Goal: Transaction & Acquisition: Download file/media

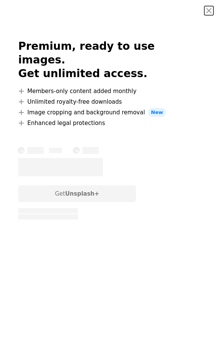
scroll to position [2931, 0]
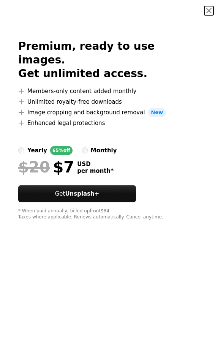
click at [209, 13] on button "An X shape" at bounding box center [209, 10] width 9 height 9
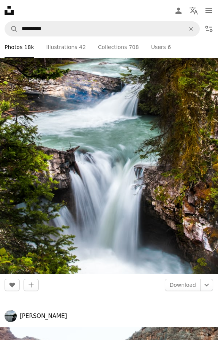
scroll to position [3288, 0]
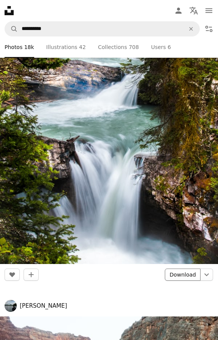
click at [184, 273] on link "Download" at bounding box center [183, 275] width 36 height 12
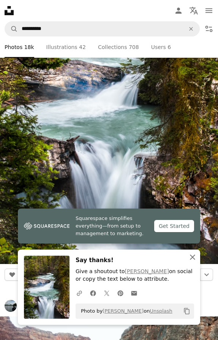
click at [194, 259] on icon "button" at bounding box center [192, 257] width 5 height 5
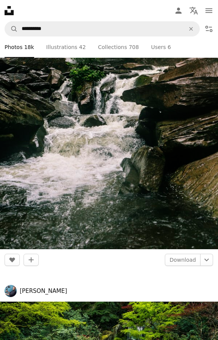
scroll to position [4800, 0]
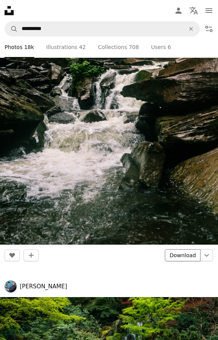
click at [186, 253] on link "Download" at bounding box center [183, 255] width 36 height 12
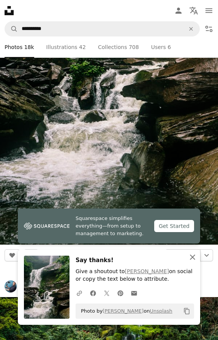
click at [192, 261] on icon "An X shape" at bounding box center [192, 257] width 9 height 9
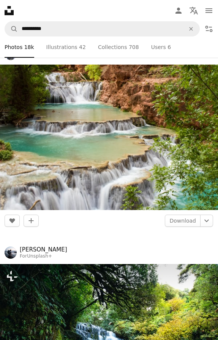
scroll to position [5212, 0]
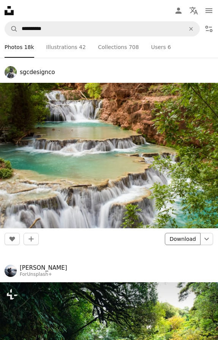
click at [186, 237] on link "Download" at bounding box center [183, 239] width 36 height 12
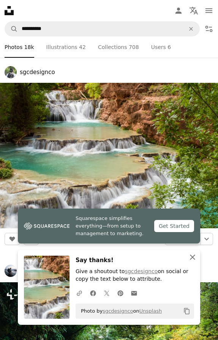
click at [194, 260] on icon "An X shape" at bounding box center [192, 257] width 9 height 9
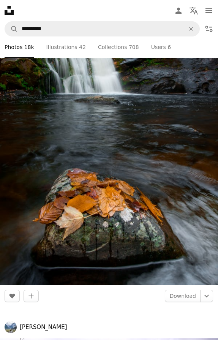
scroll to position [6119, 0]
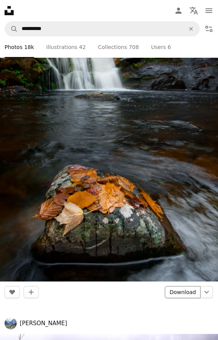
click at [188, 288] on link "Download" at bounding box center [183, 292] width 36 height 12
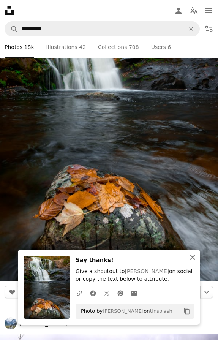
click at [193, 261] on icon "An X shape" at bounding box center [192, 257] width 9 height 9
